Goal: Information Seeking & Learning: Find specific fact

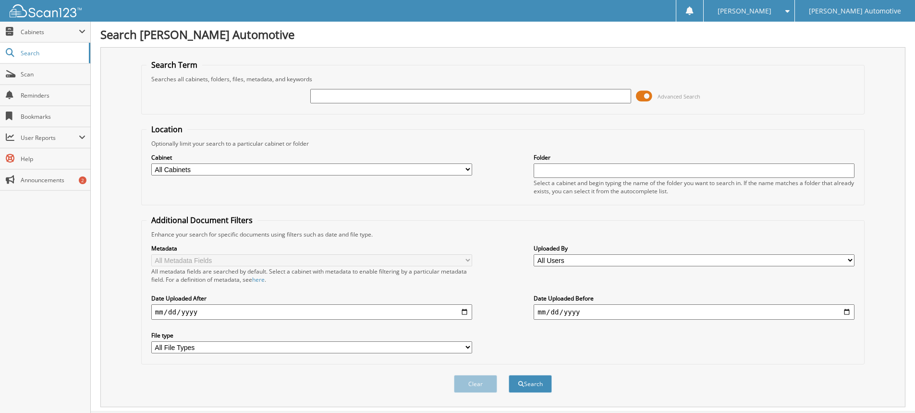
click at [121, 122] on div "Search Term Searches all cabinets, folders, files, metadata, and keywords Advan…" at bounding box center [502, 227] width 805 height 360
click at [321, 98] on input "text" at bounding box center [470, 96] width 321 height 14
type input "84948"
click at [509, 375] on button "Search" at bounding box center [530, 384] width 43 height 18
